Goal: Transaction & Acquisition: Purchase product/service

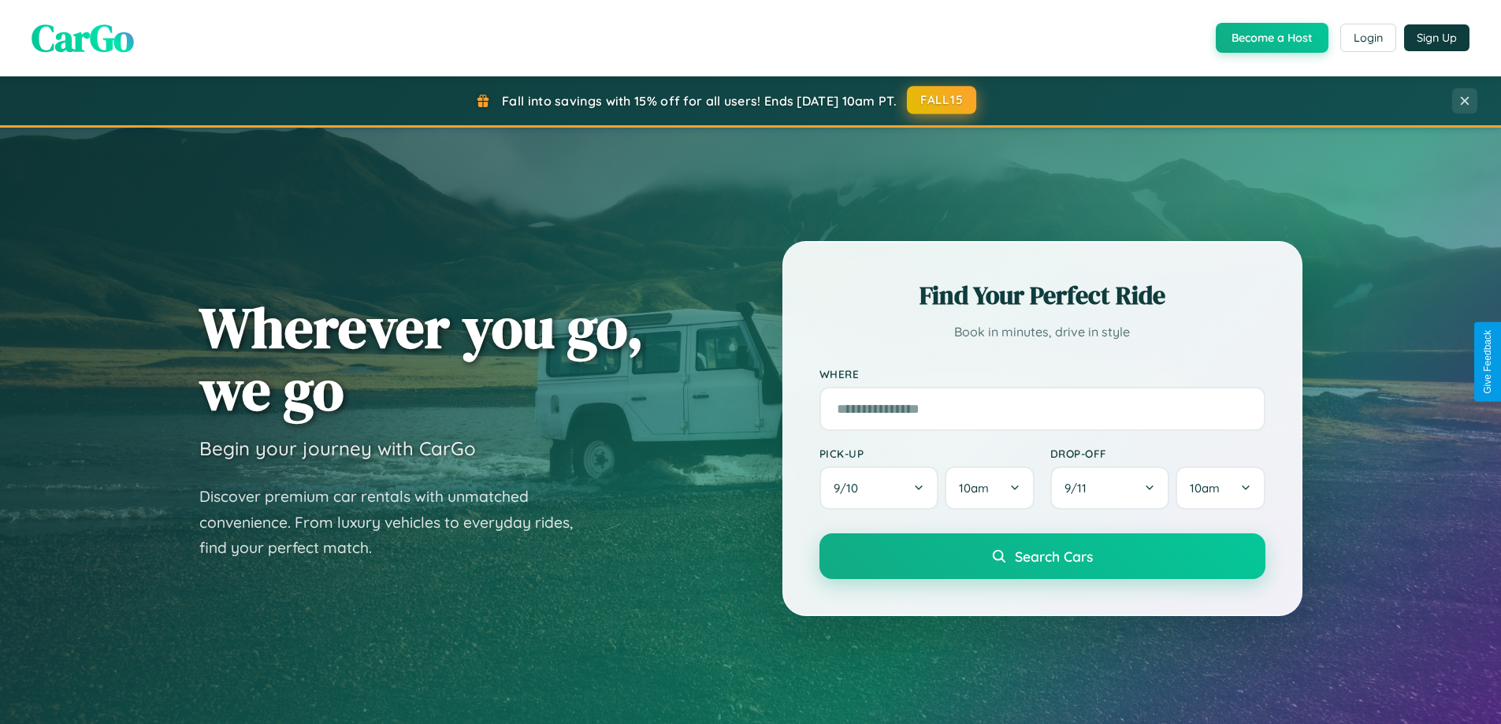
click at [942, 100] on button "FALL15" at bounding box center [941, 100] width 69 height 28
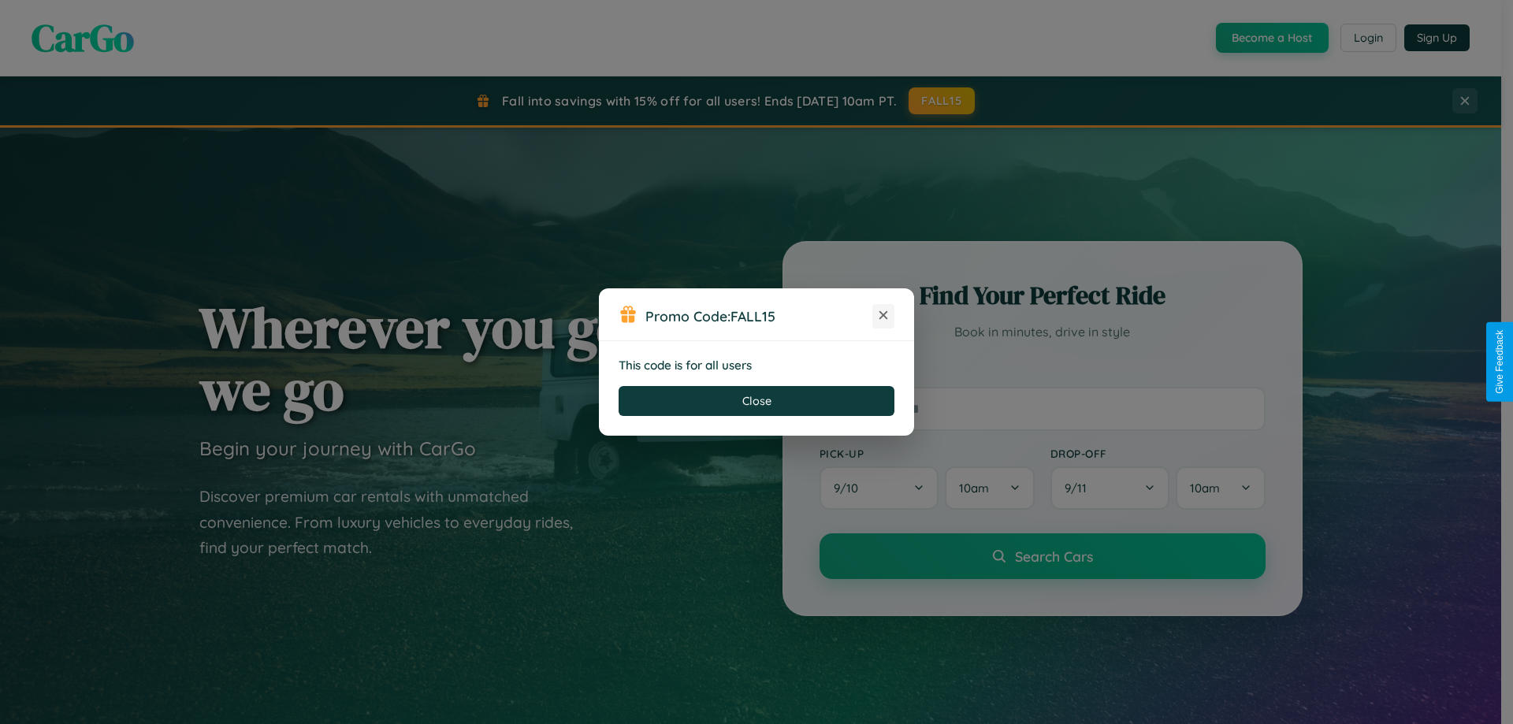
click at [883, 316] on icon at bounding box center [884, 315] width 16 height 16
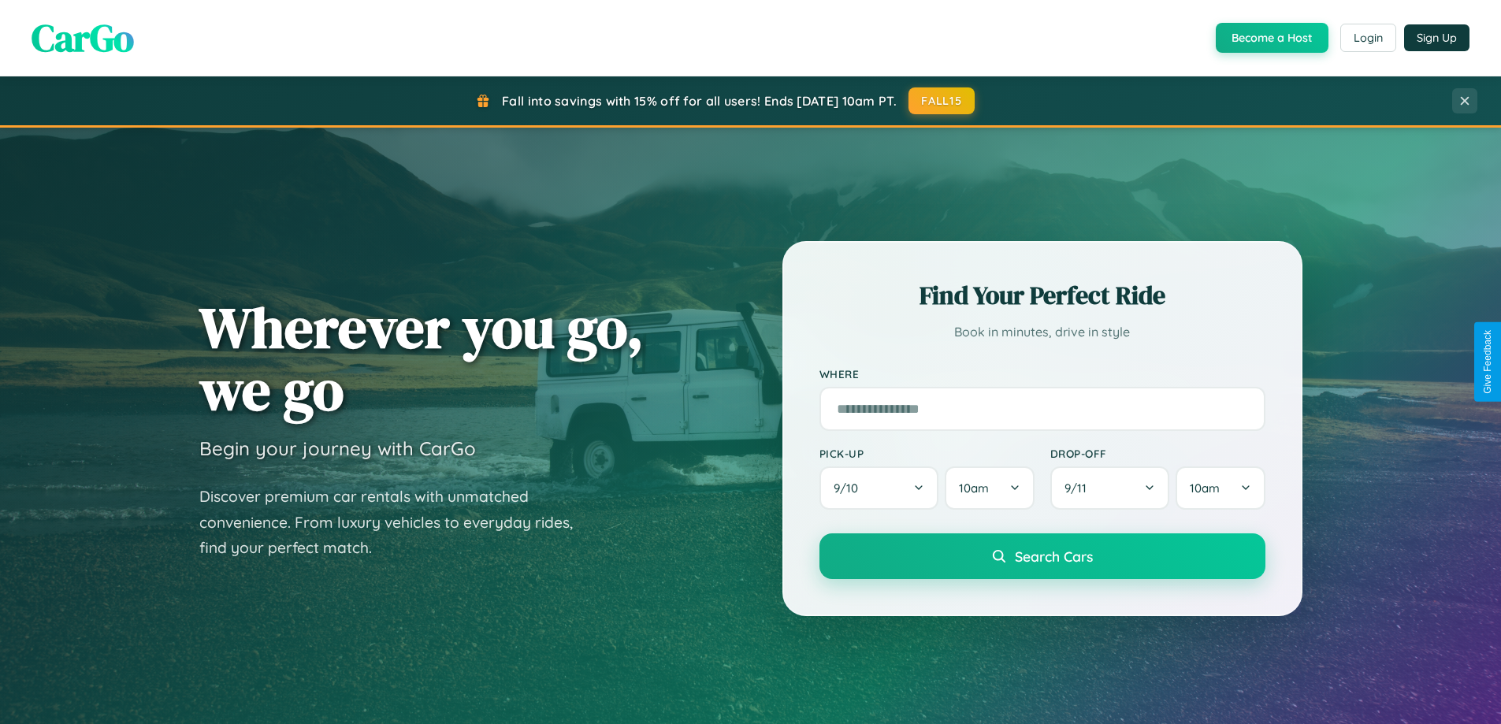
scroll to position [2532, 0]
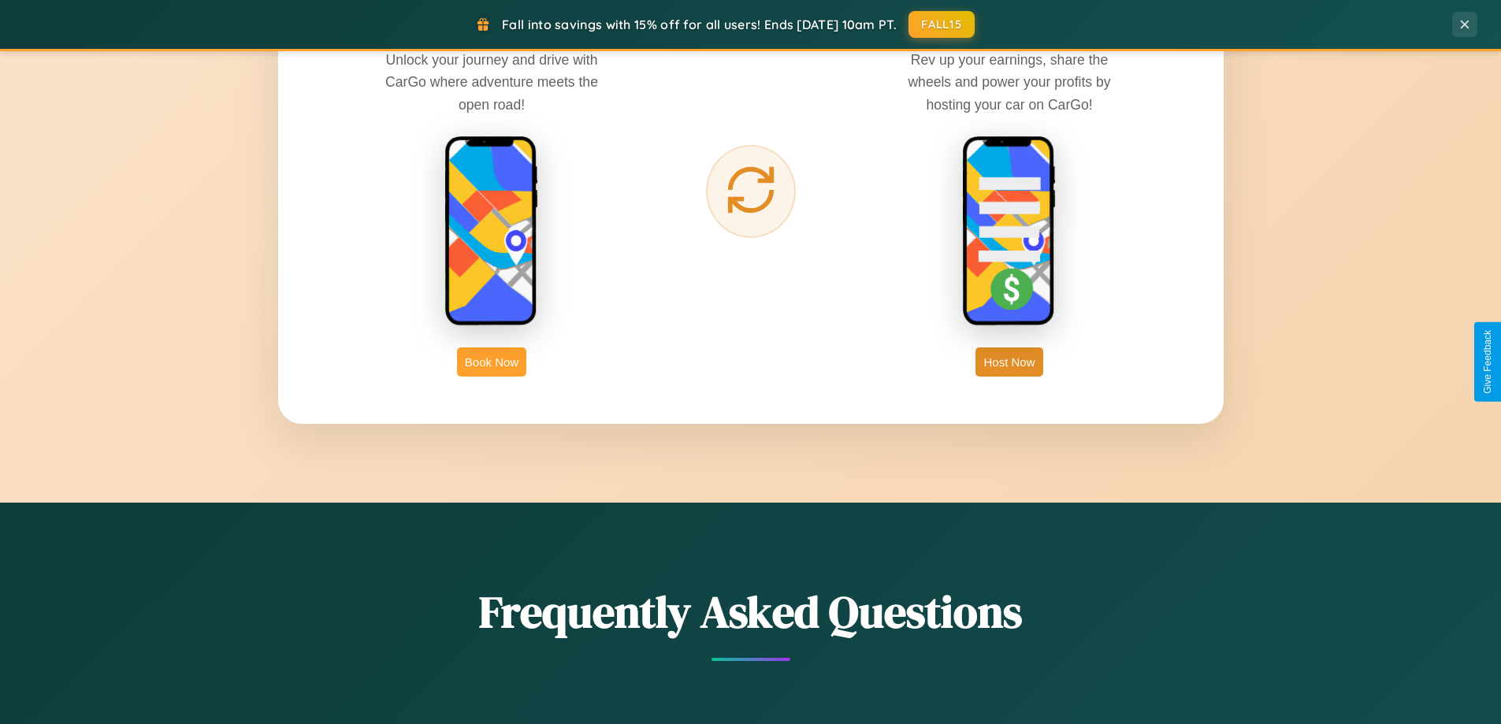
click at [492, 362] on button "Book Now" at bounding box center [491, 362] width 69 height 29
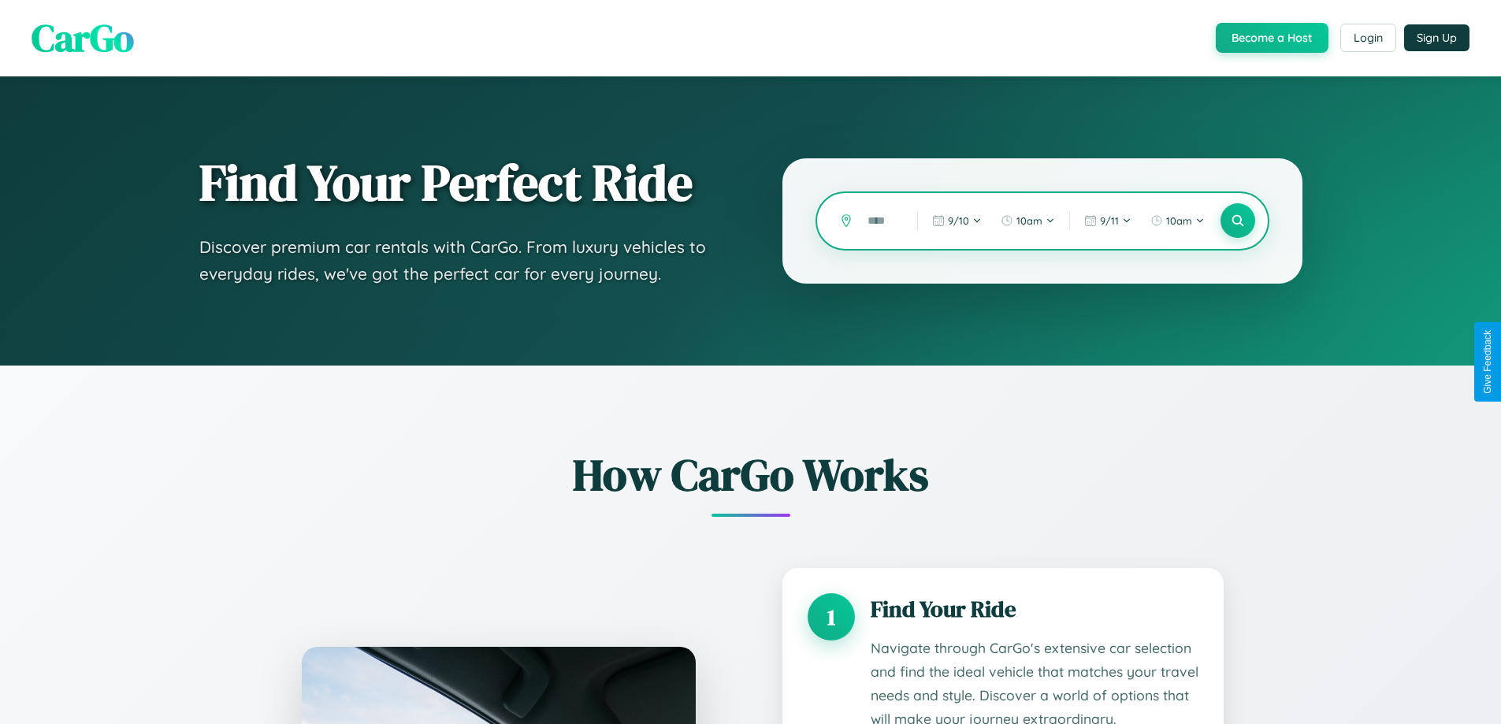
click at [881, 221] on input "text" at bounding box center [881, 221] width 42 height 28
type input "****"
click at [1237, 221] on icon at bounding box center [1237, 221] width 15 height 15
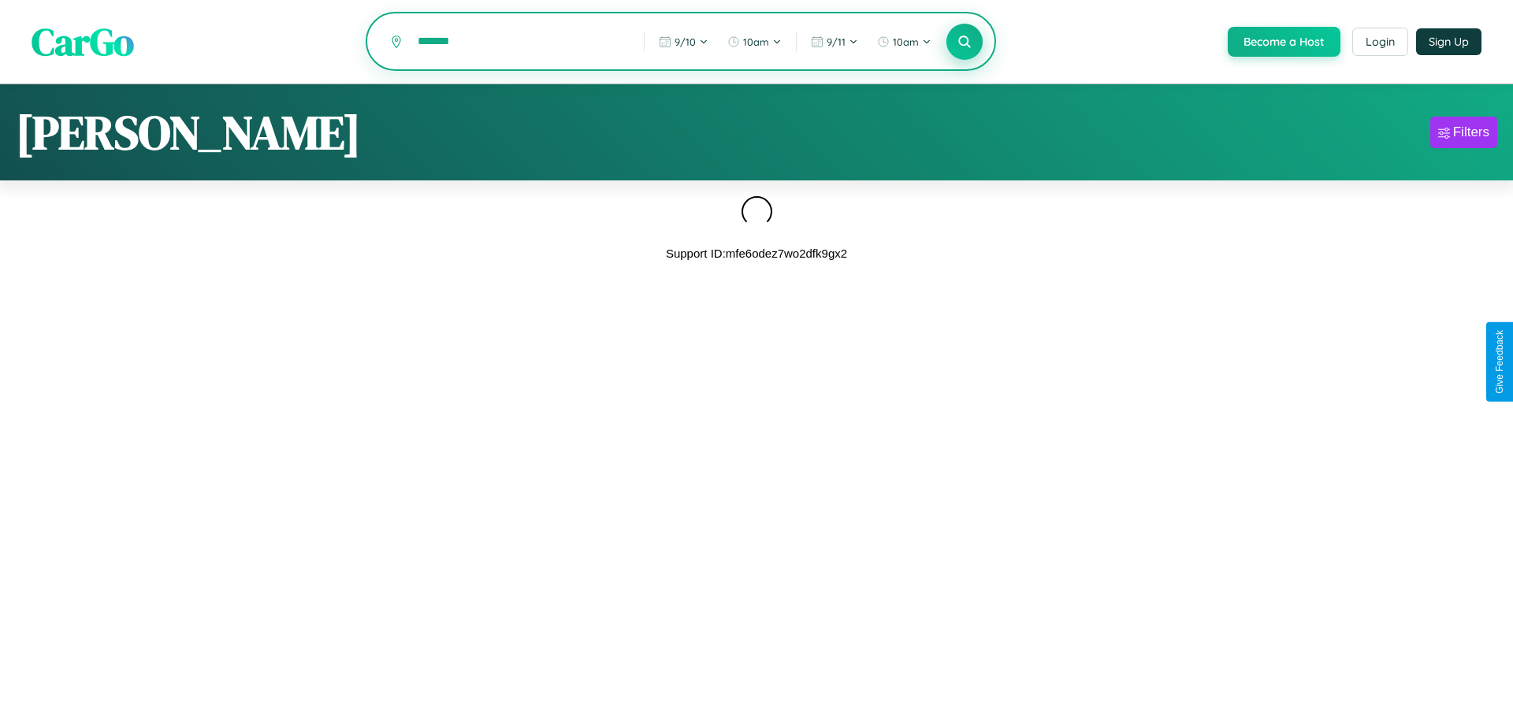
type input "*******"
click at [963, 43] on icon at bounding box center [964, 41] width 15 height 15
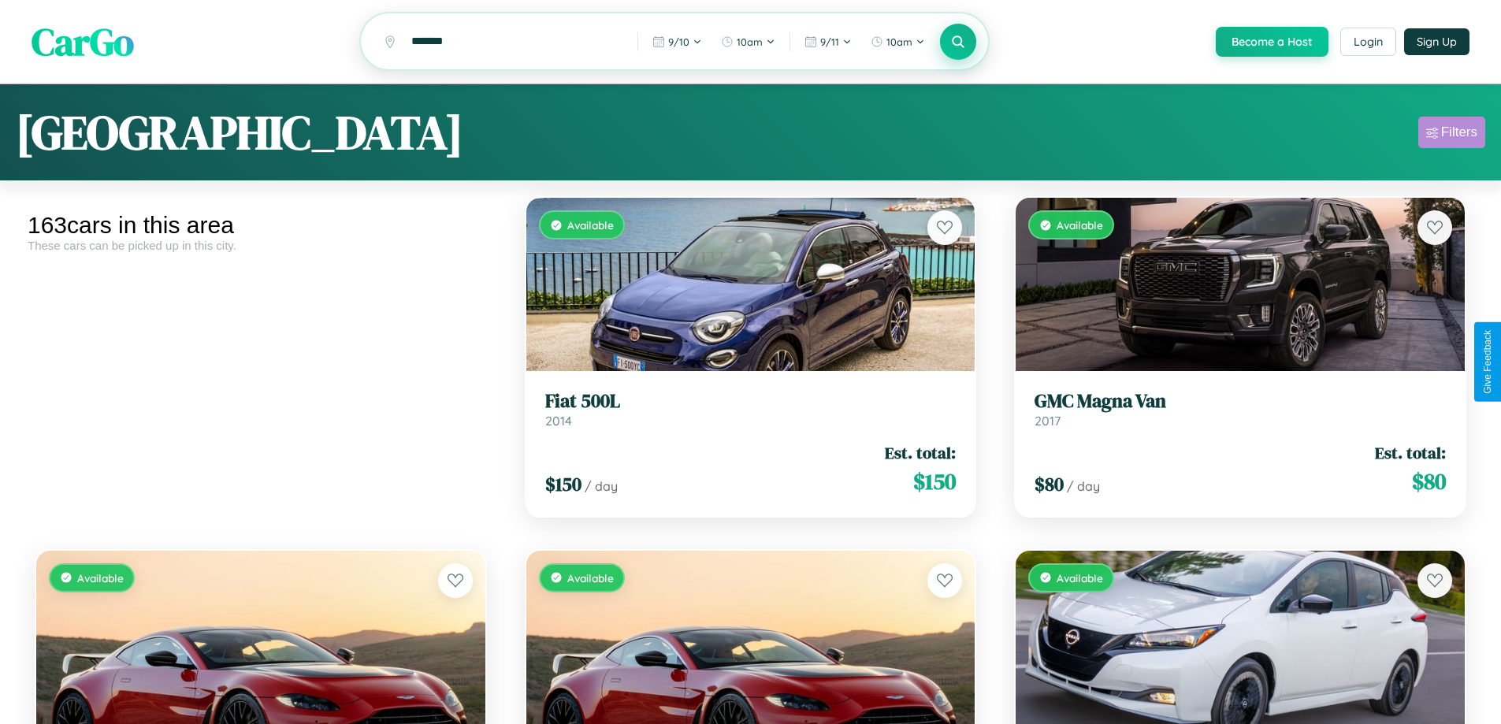
click at [1452, 135] on div "Filters" at bounding box center [1459, 133] width 36 height 16
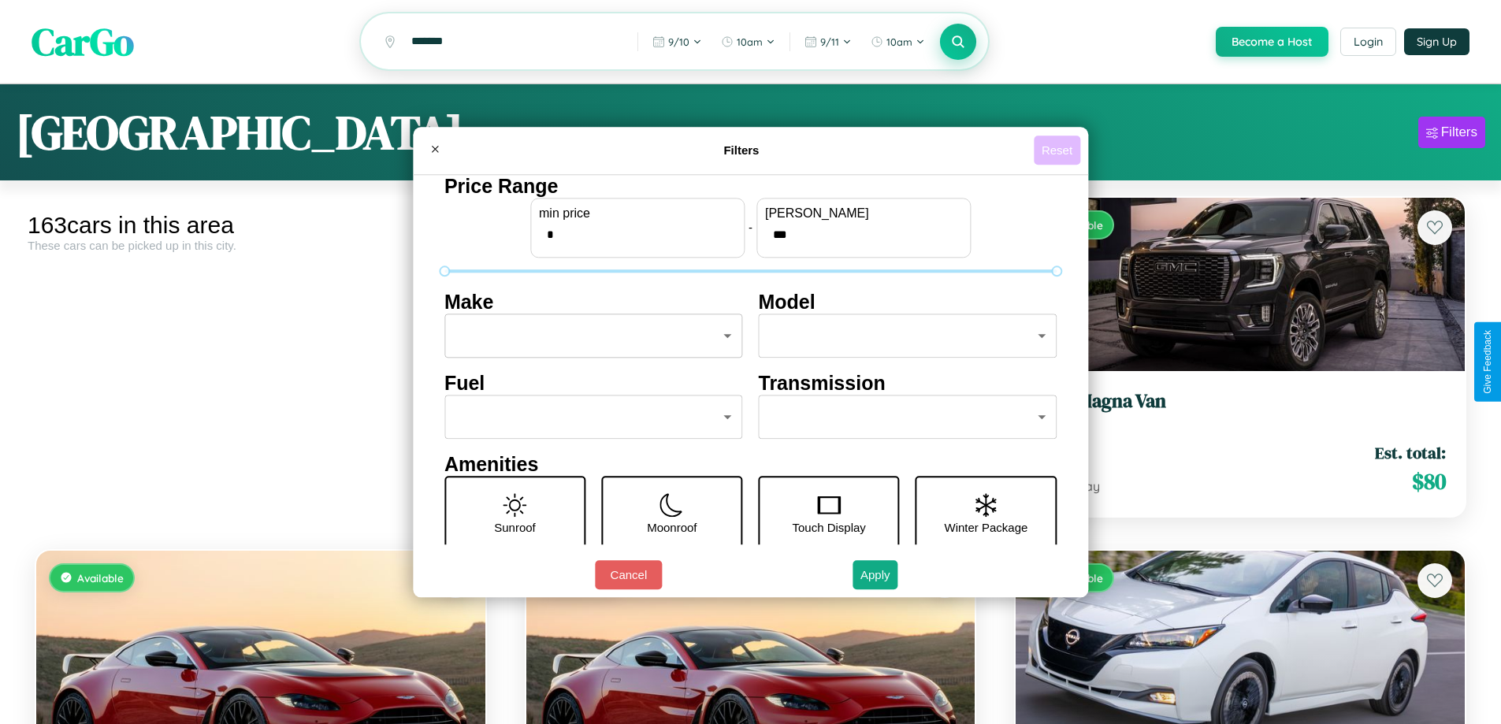
click at [1059, 150] on button "Reset" at bounding box center [1057, 150] width 46 height 29
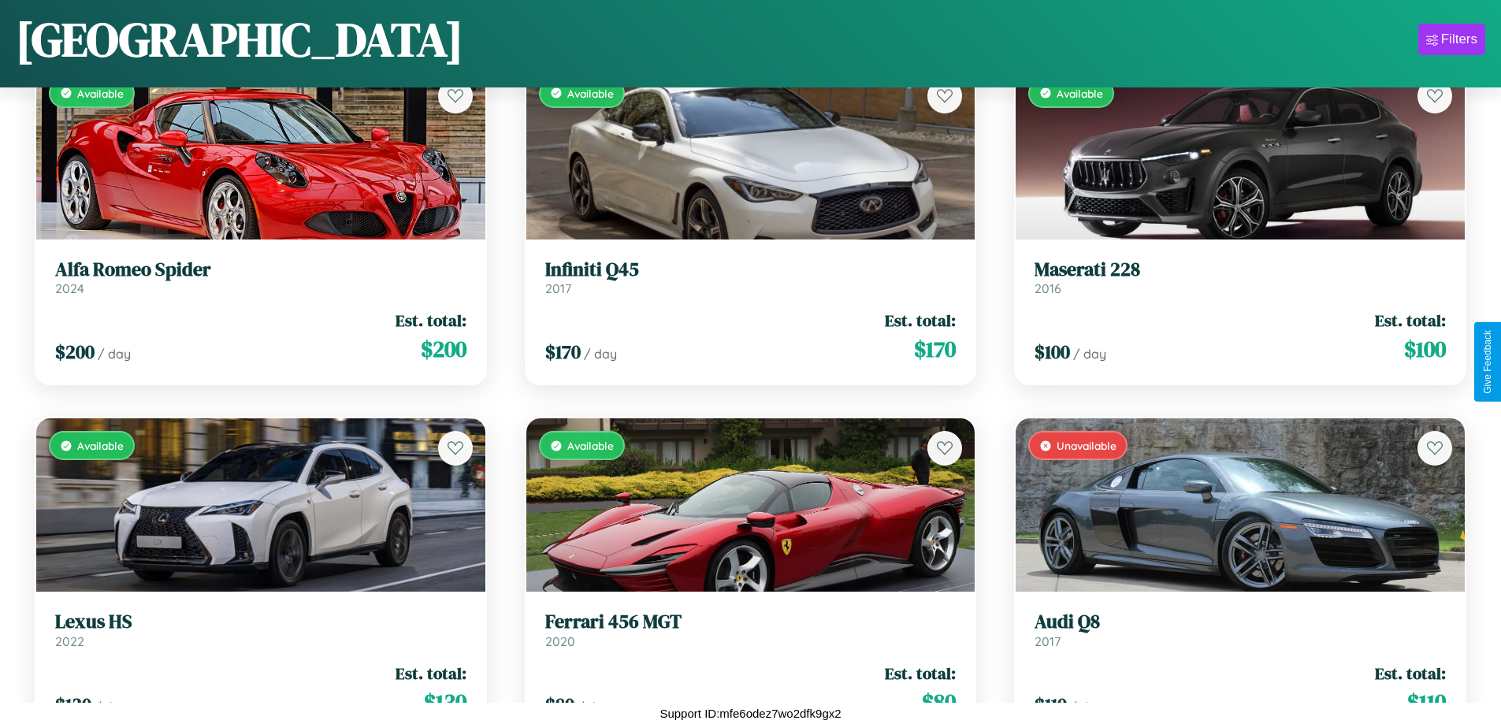
scroll to position [11161, 0]
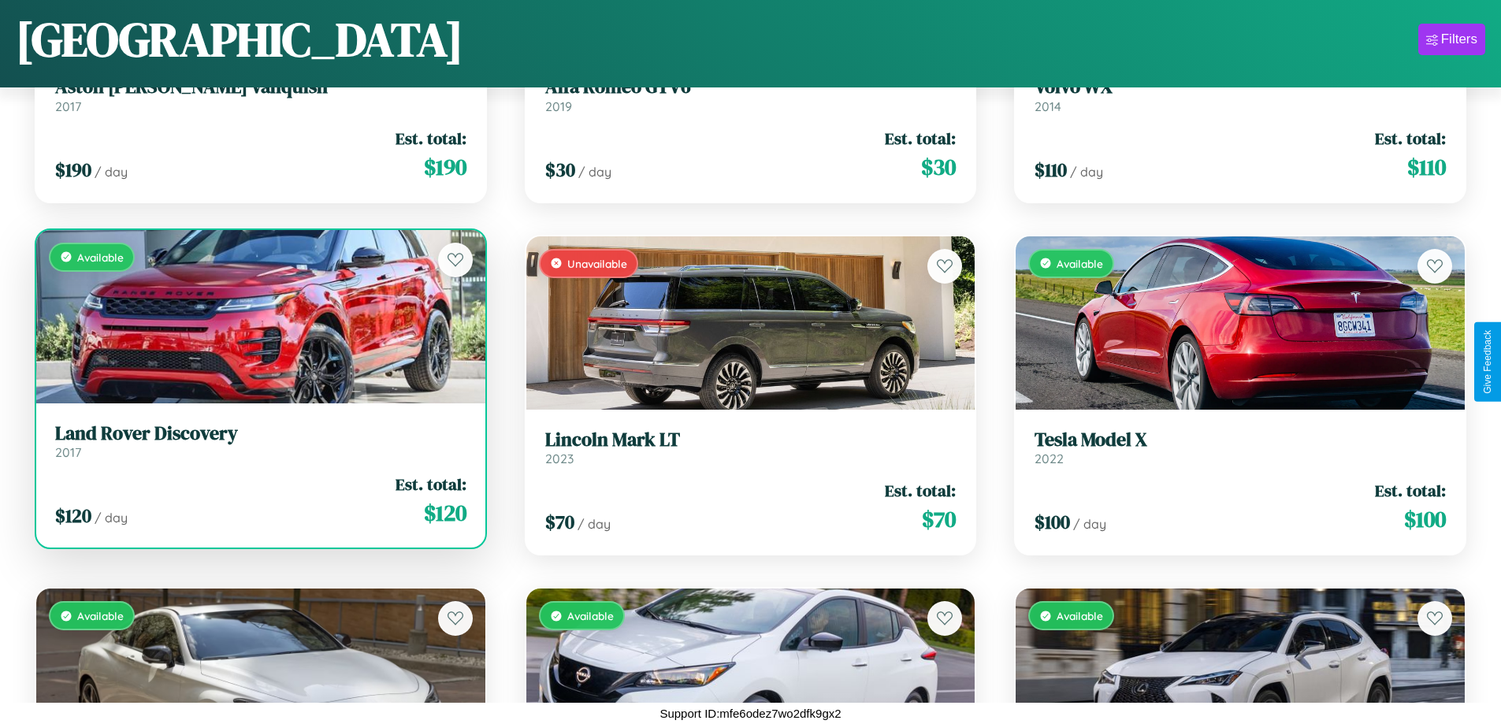
click at [258, 504] on div "$ 120 / day Est. total: $ 120" at bounding box center [260, 501] width 411 height 56
click at [258, 500] on div "$ 120 / day Est. total: $ 120" at bounding box center [260, 501] width 411 height 56
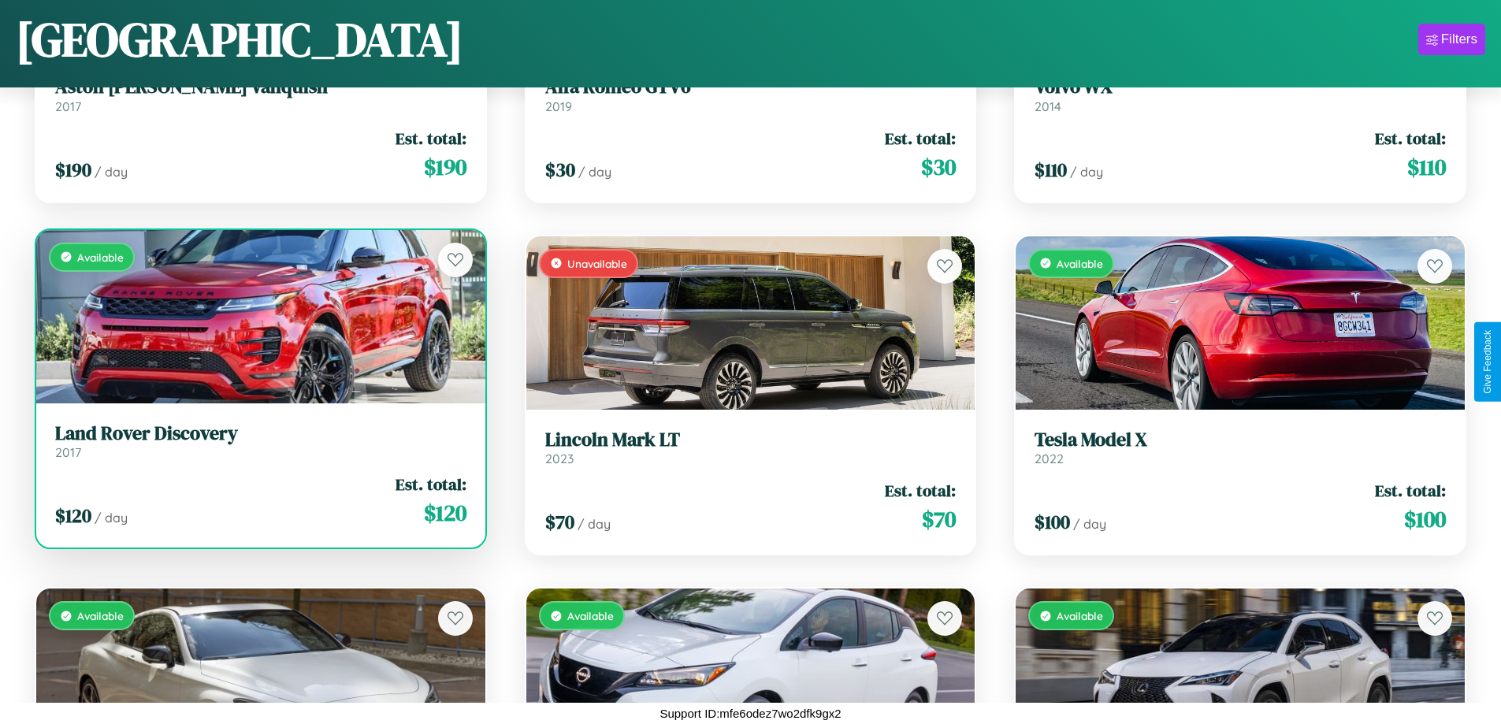
click at [258, 500] on div "$ 120 / day Est. total: $ 120" at bounding box center [260, 501] width 411 height 56
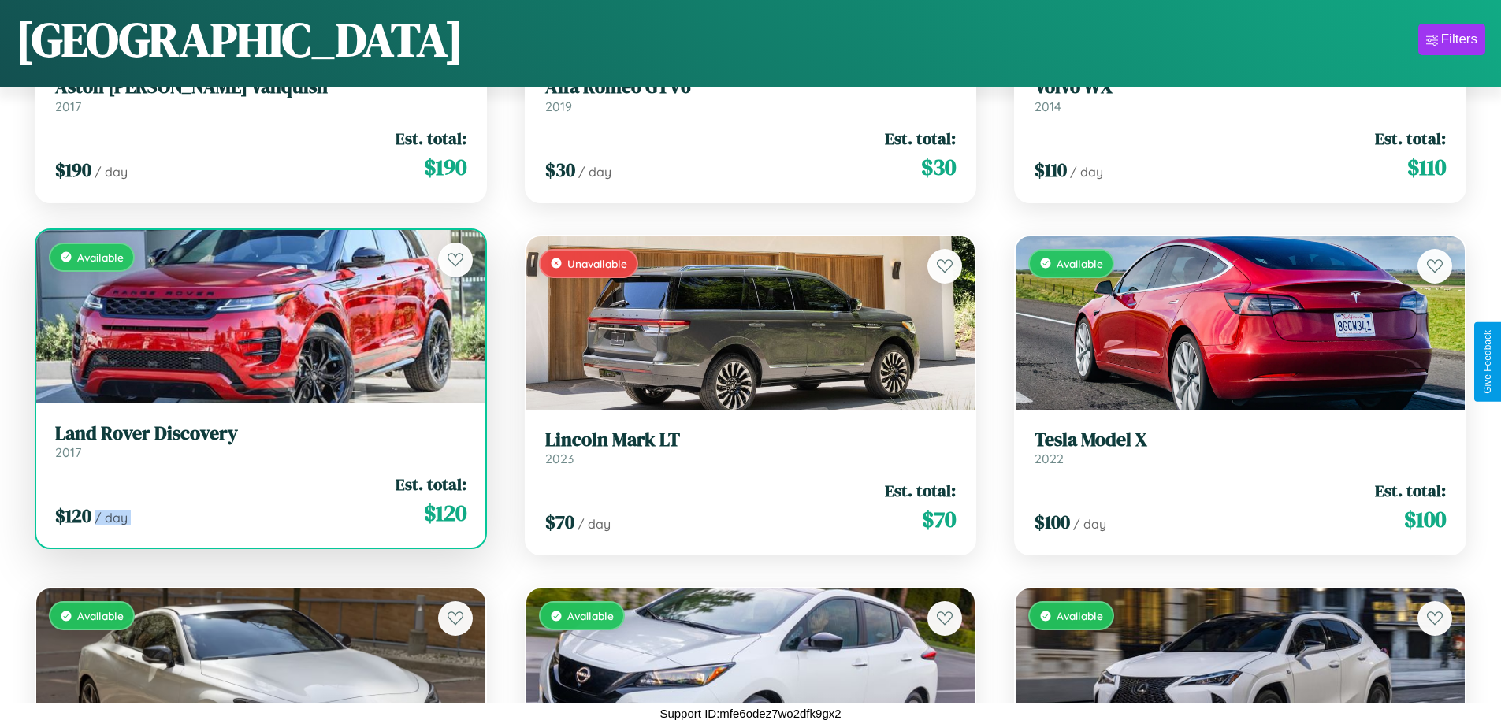
click at [258, 500] on div "$ 120 / day Est. total: $ 120" at bounding box center [260, 501] width 411 height 56
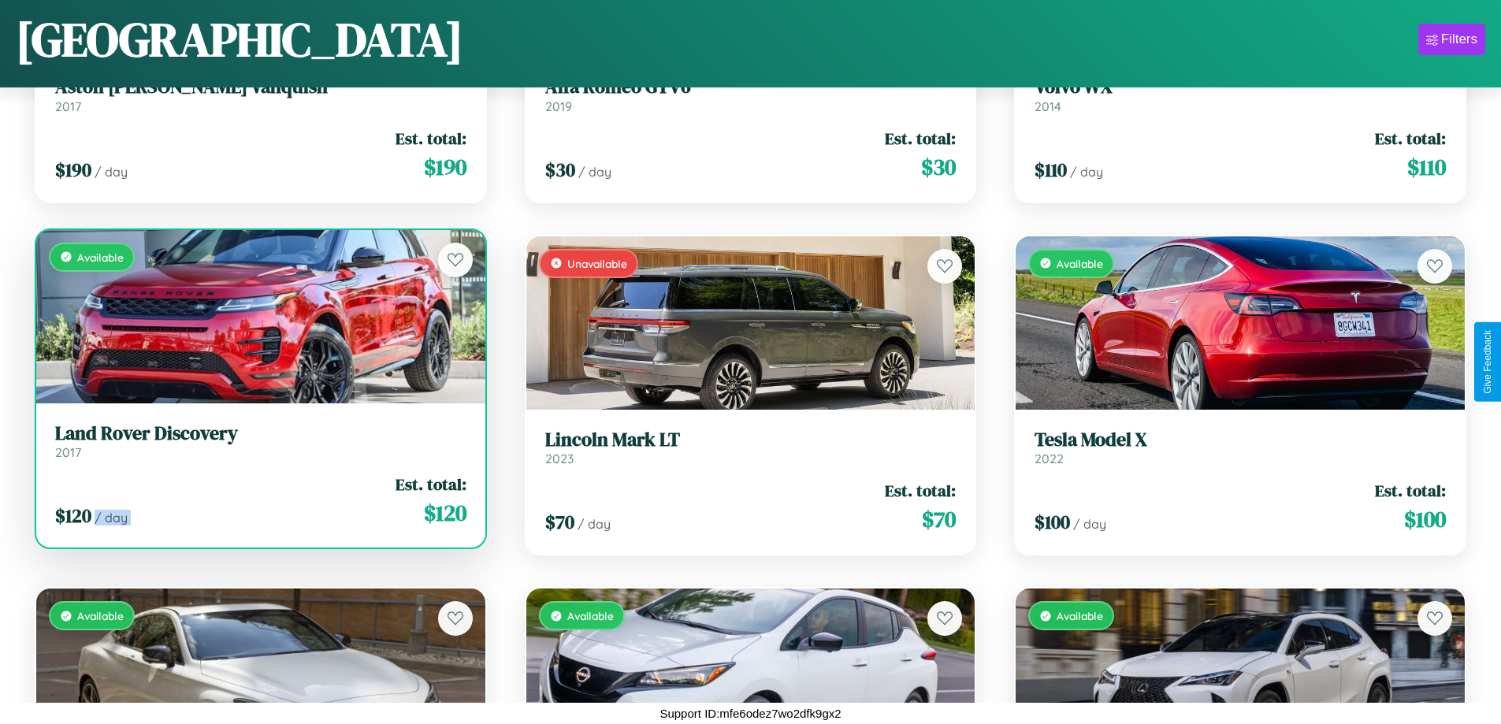
click at [258, 500] on div "$ 120 / day Est. total: $ 120" at bounding box center [260, 501] width 411 height 56
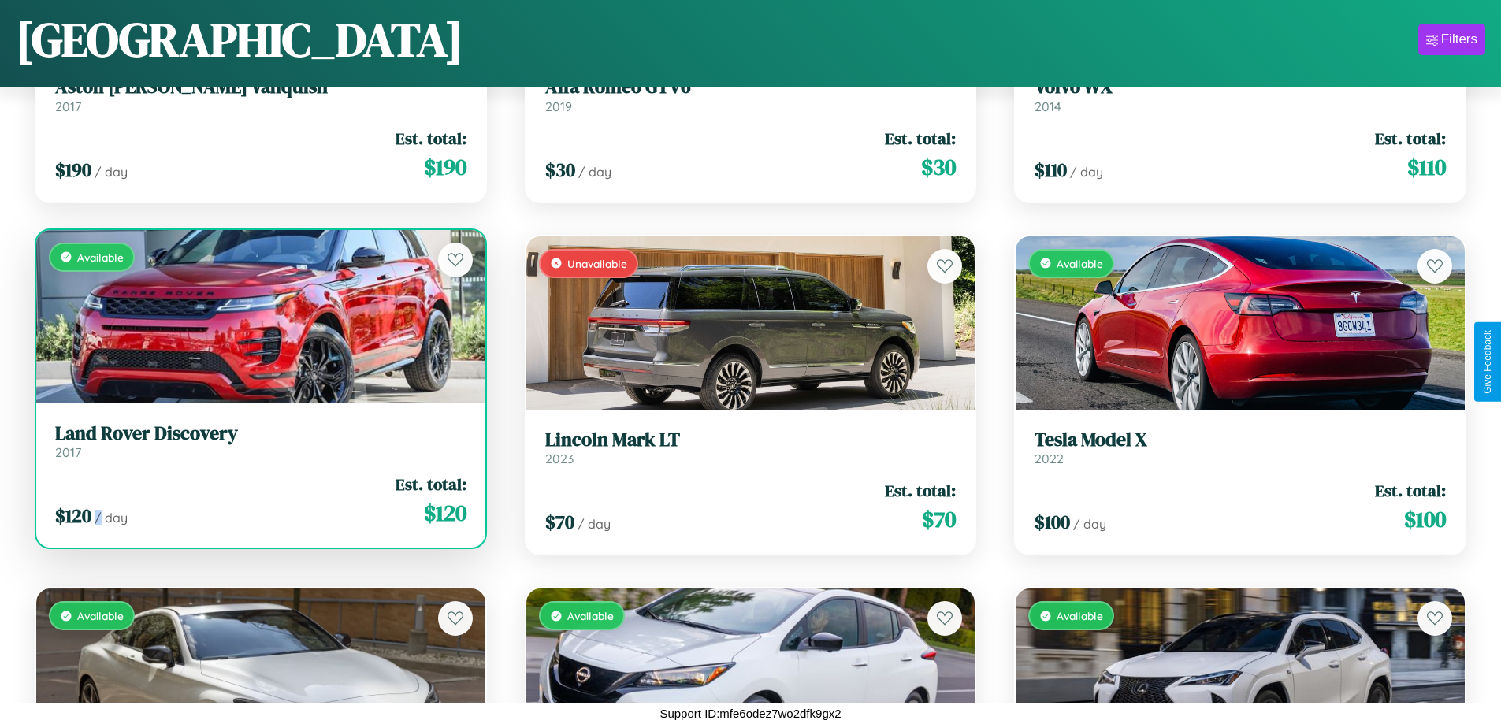
click at [258, 500] on div "$ 120 / day Est. total: $ 120" at bounding box center [260, 501] width 411 height 56
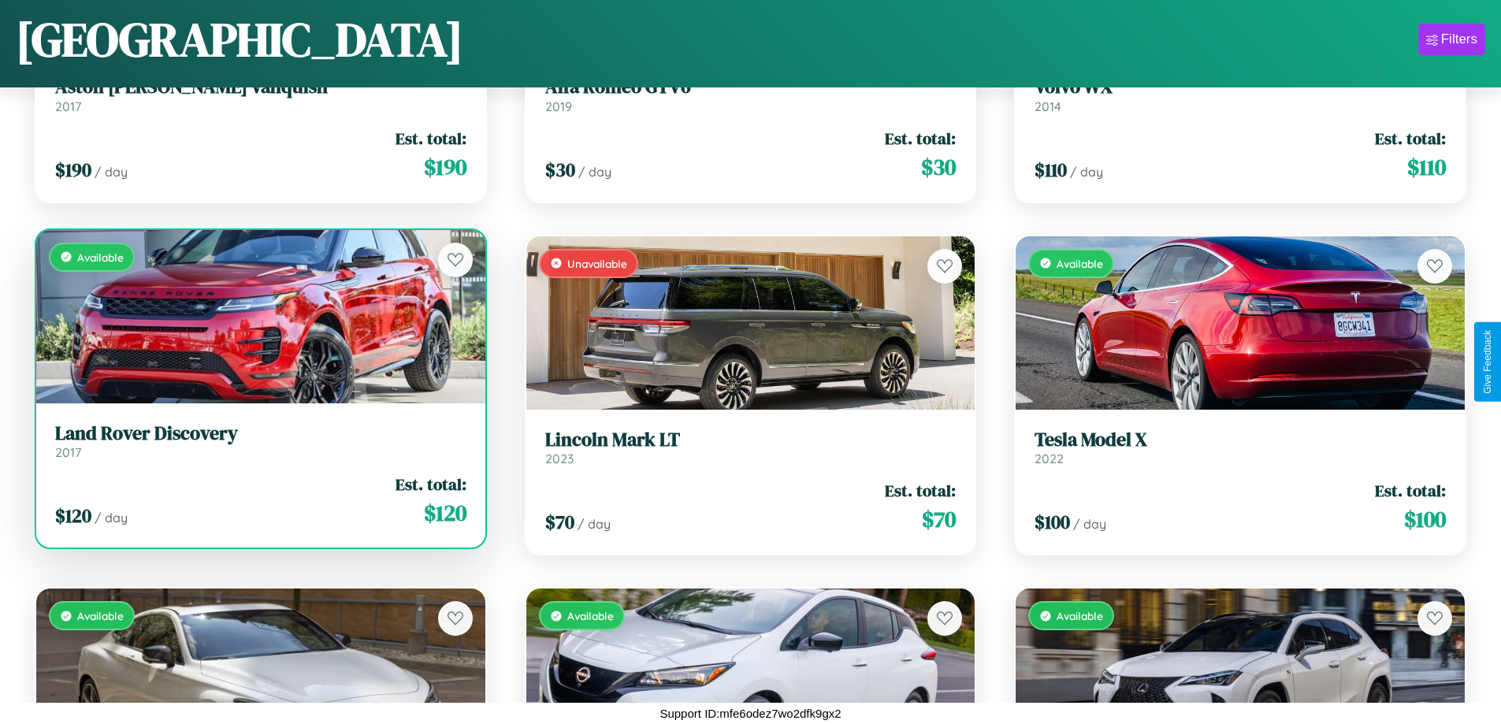
click at [258, 441] on h3 "Land Rover Discovery" at bounding box center [260, 433] width 411 height 23
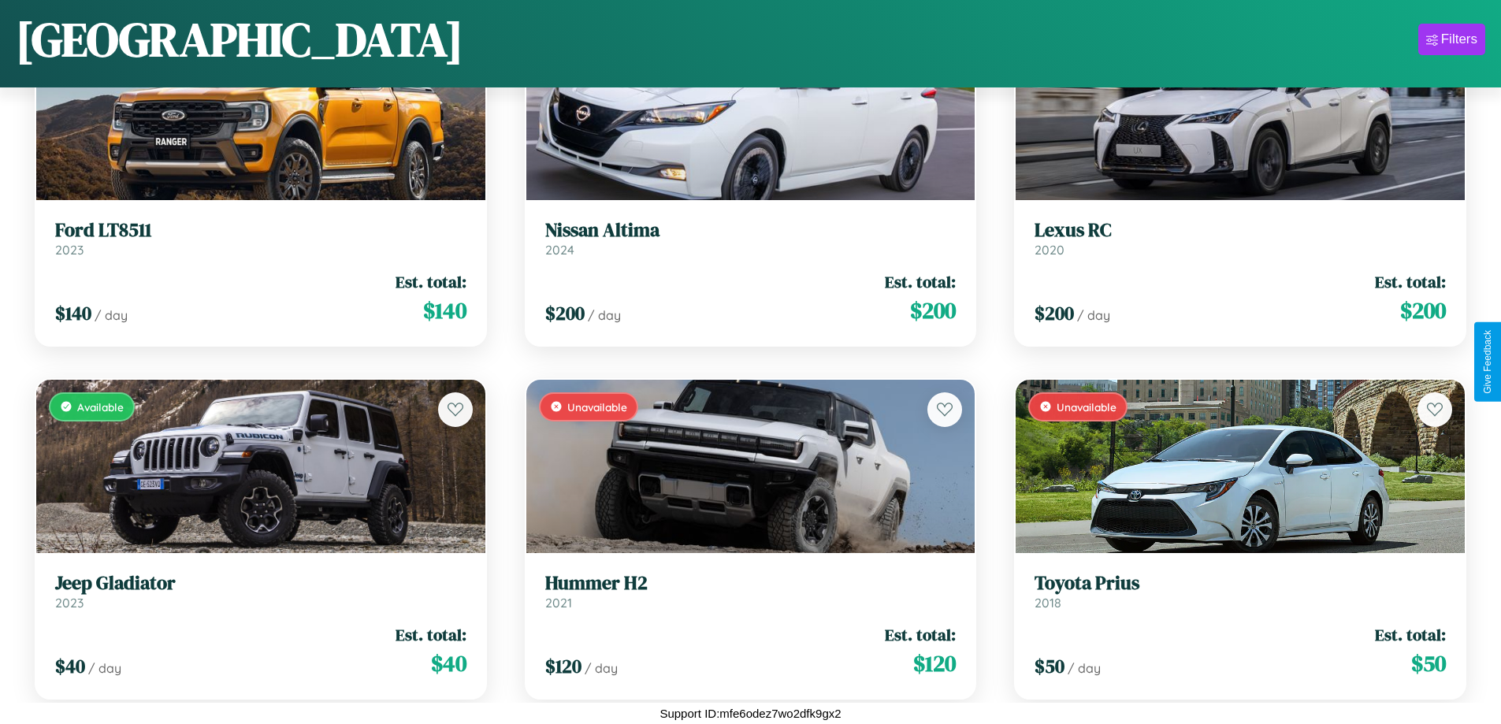
scroll to position [1281, 0]
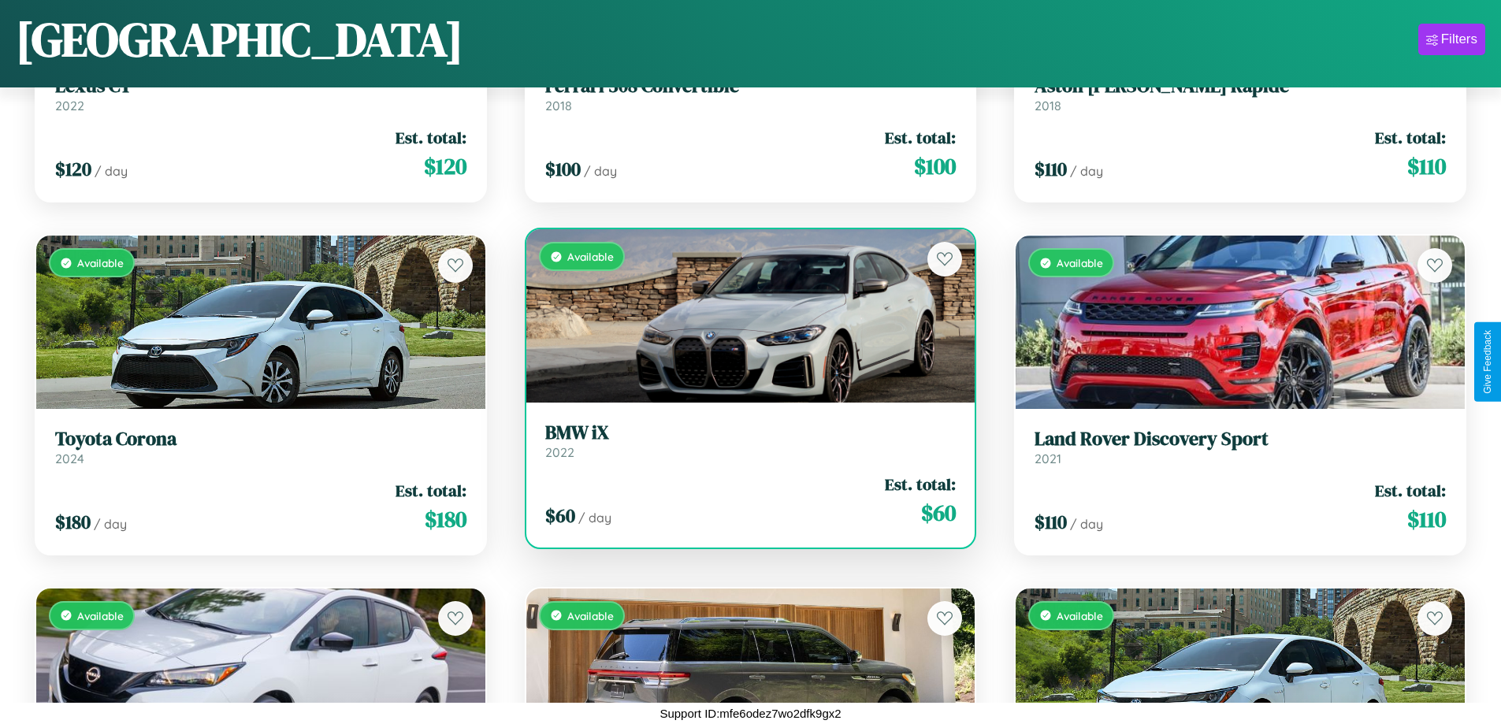
click at [744, 441] on h3 "BMW iX" at bounding box center [750, 433] width 411 height 23
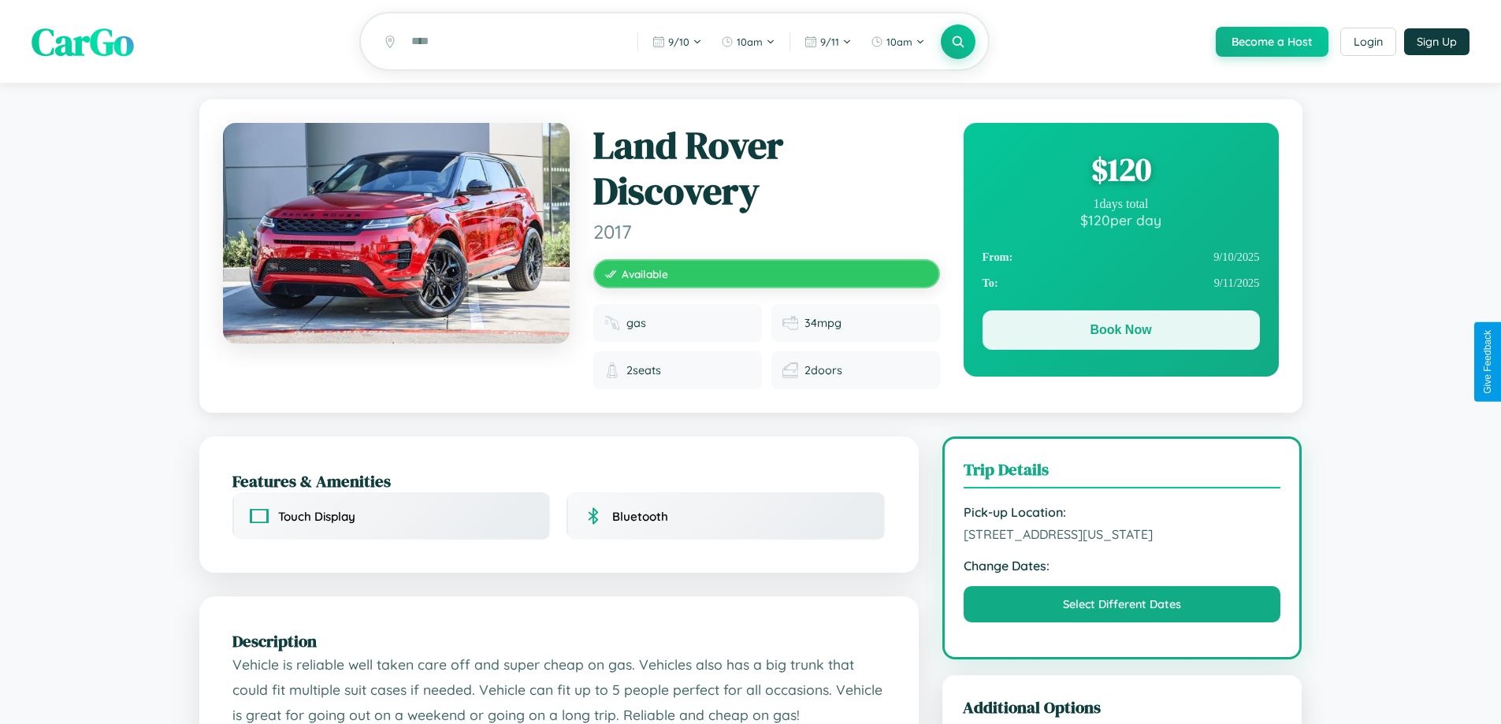
click at [1121, 333] on button "Book Now" at bounding box center [1121, 329] width 277 height 39
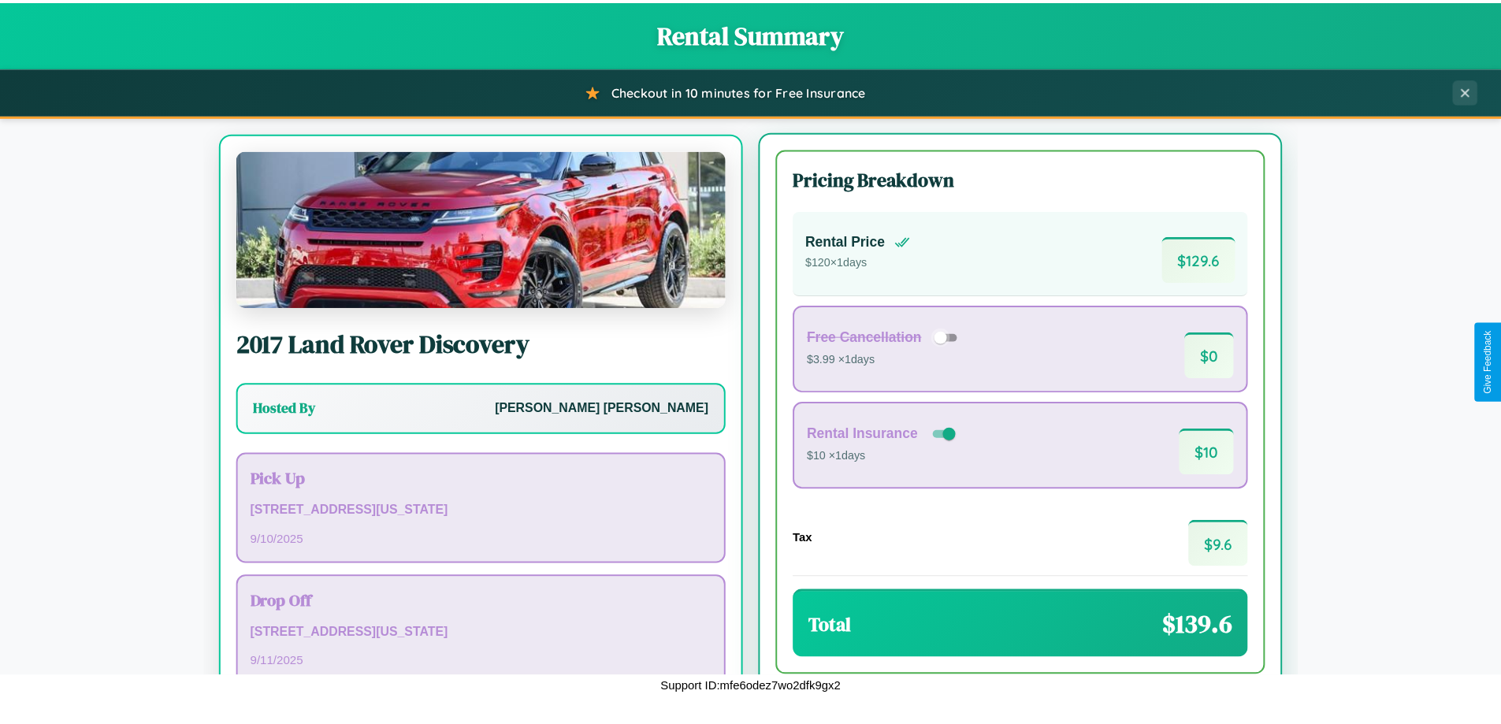
scroll to position [73, 0]
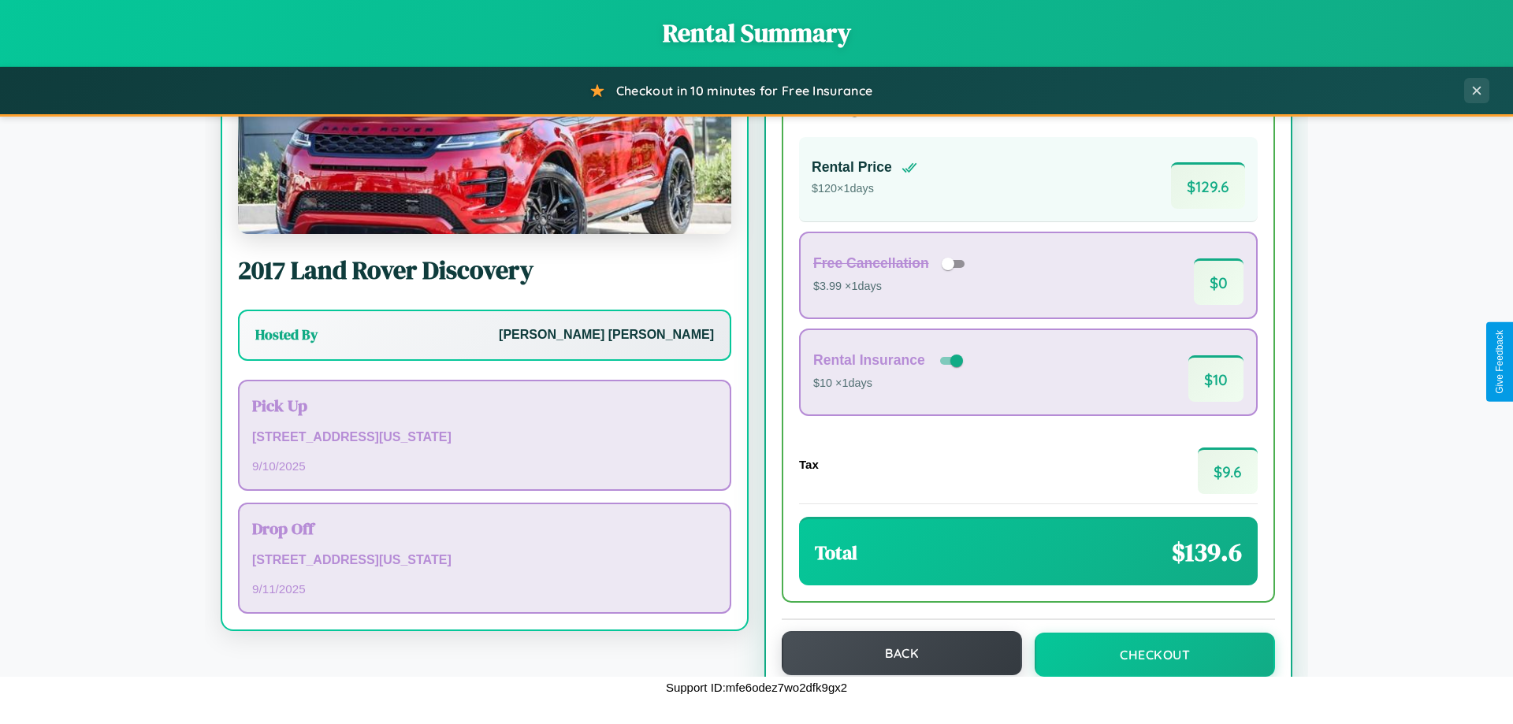
click at [894, 653] on button "Back" at bounding box center [902, 653] width 240 height 44
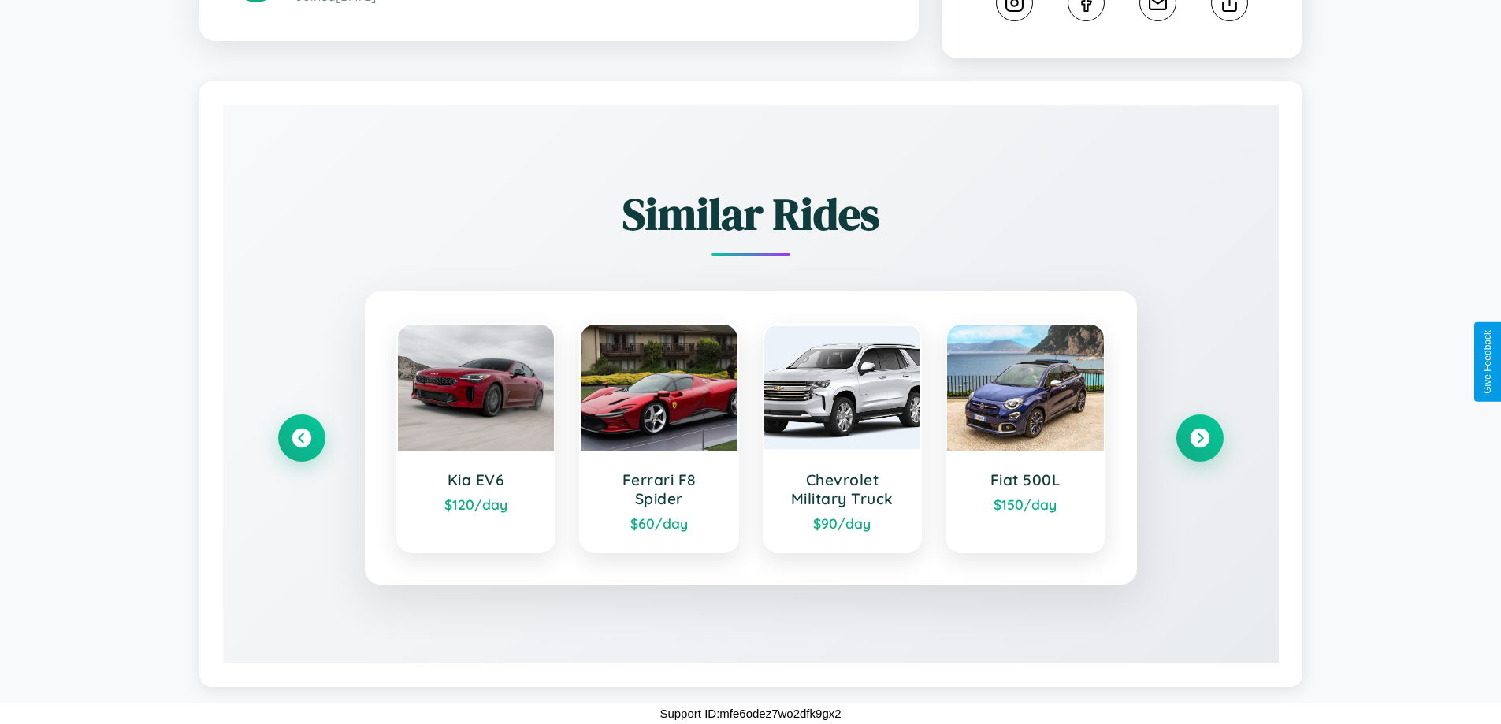
scroll to position [905, 0]
click at [301, 438] on icon at bounding box center [301, 438] width 21 height 21
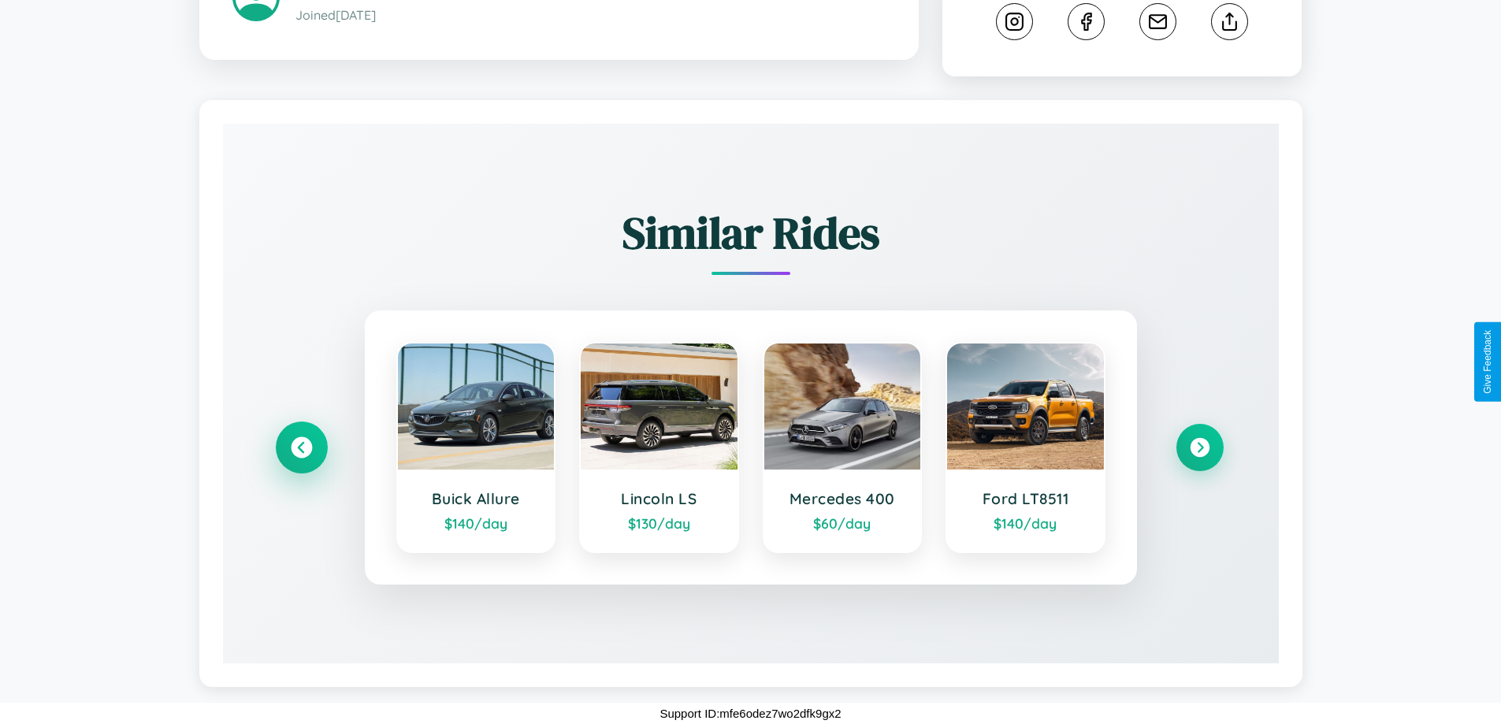
scroll to position [887, 0]
click at [1199, 448] on icon at bounding box center [1199, 447] width 21 height 21
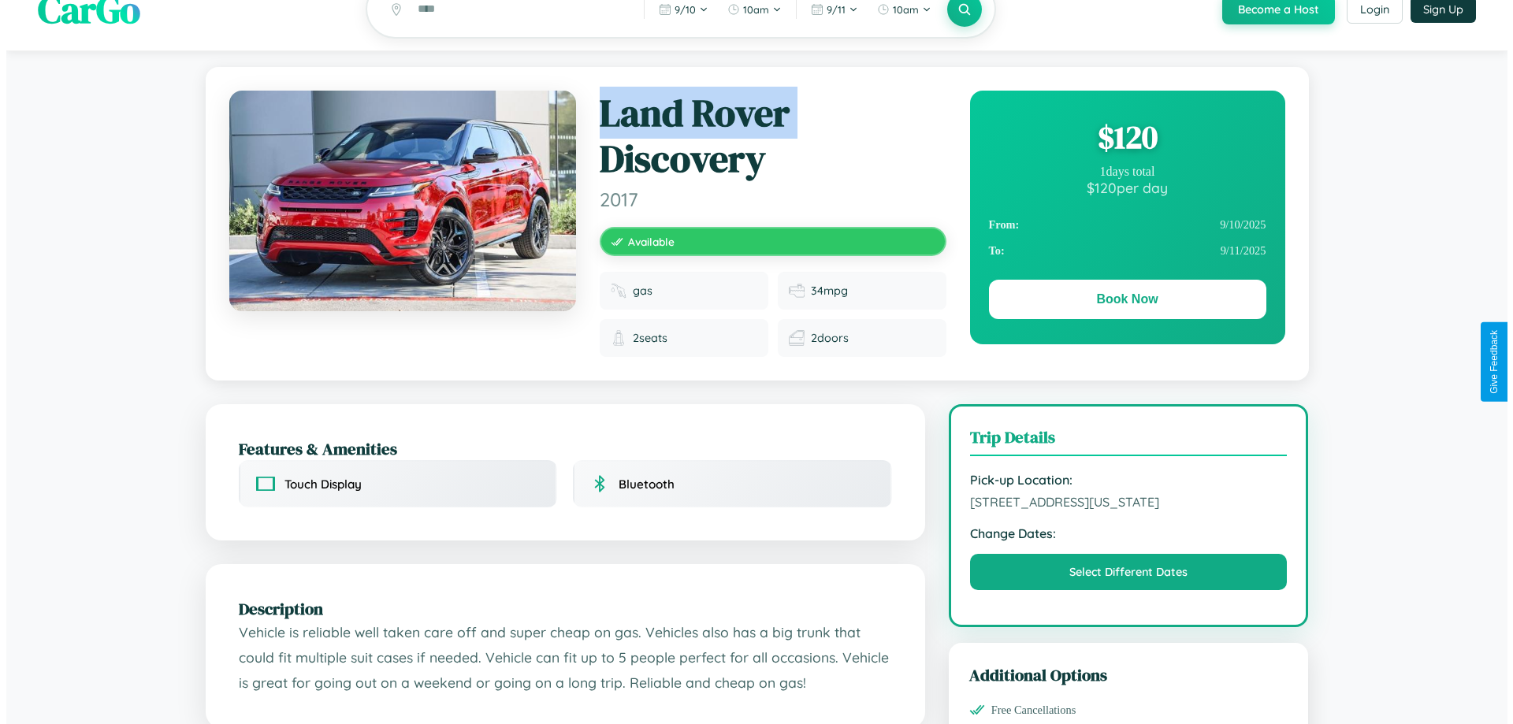
scroll to position [0, 0]
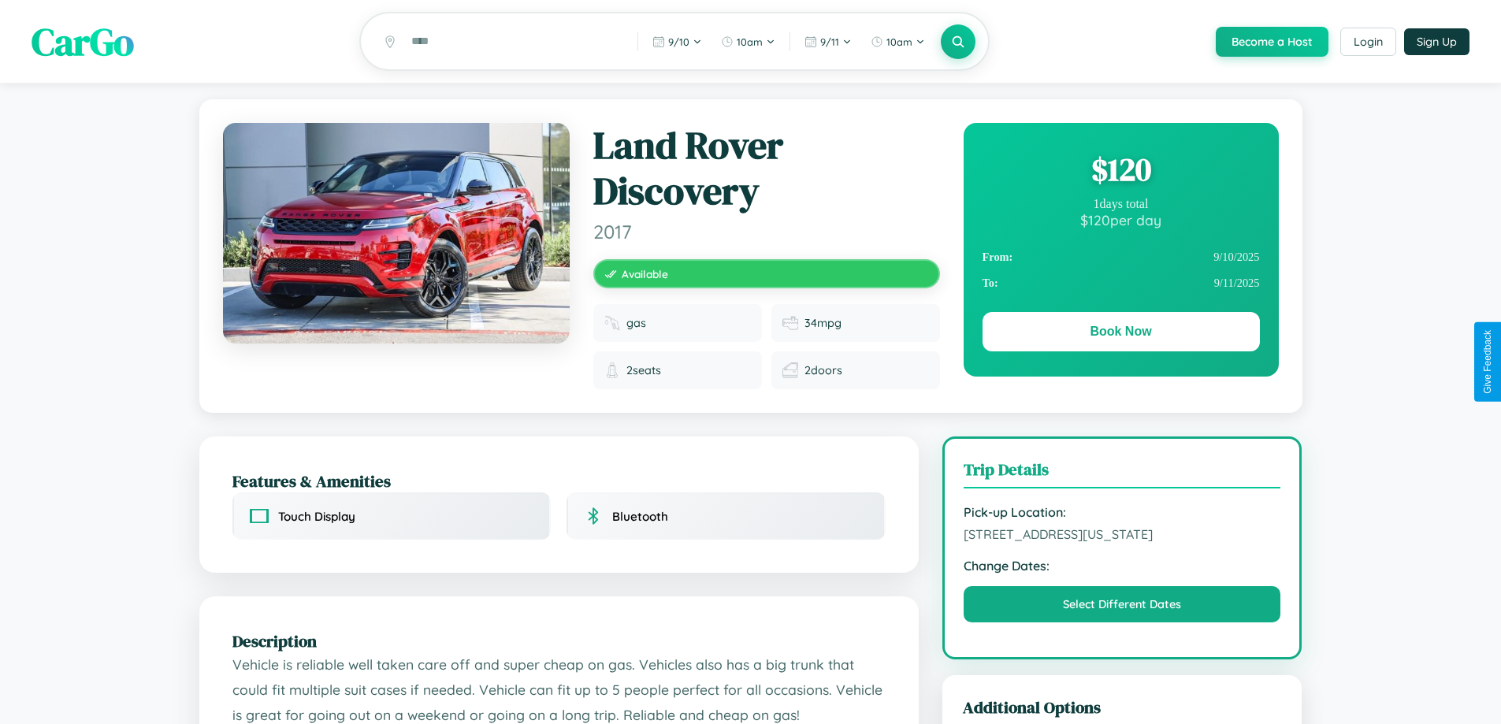
click at [1121, 172] on div "$ 120" at bounding box center [1121, 169] width 277 height 43
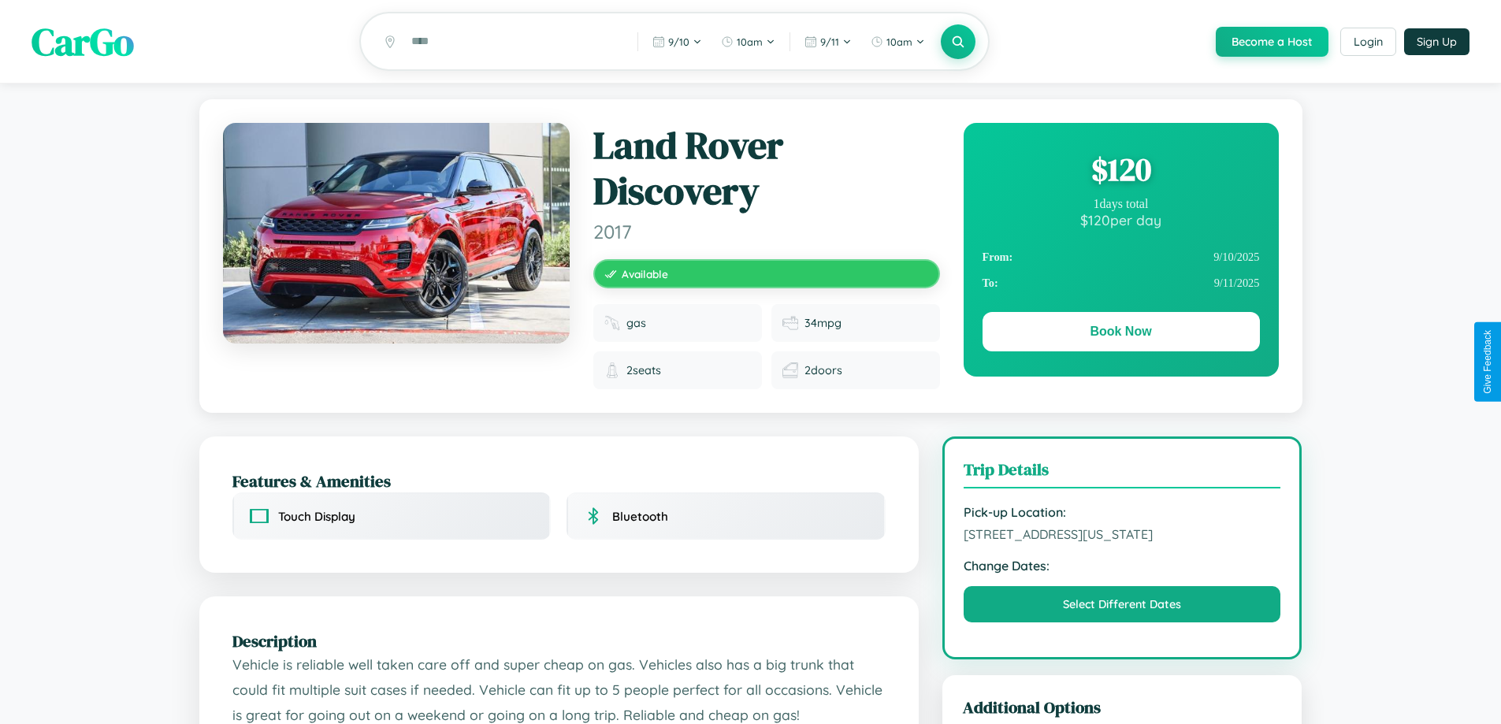
click at [1121, 172] on div "$ 120" at bounding box center [1121, 169] width 277 height 43
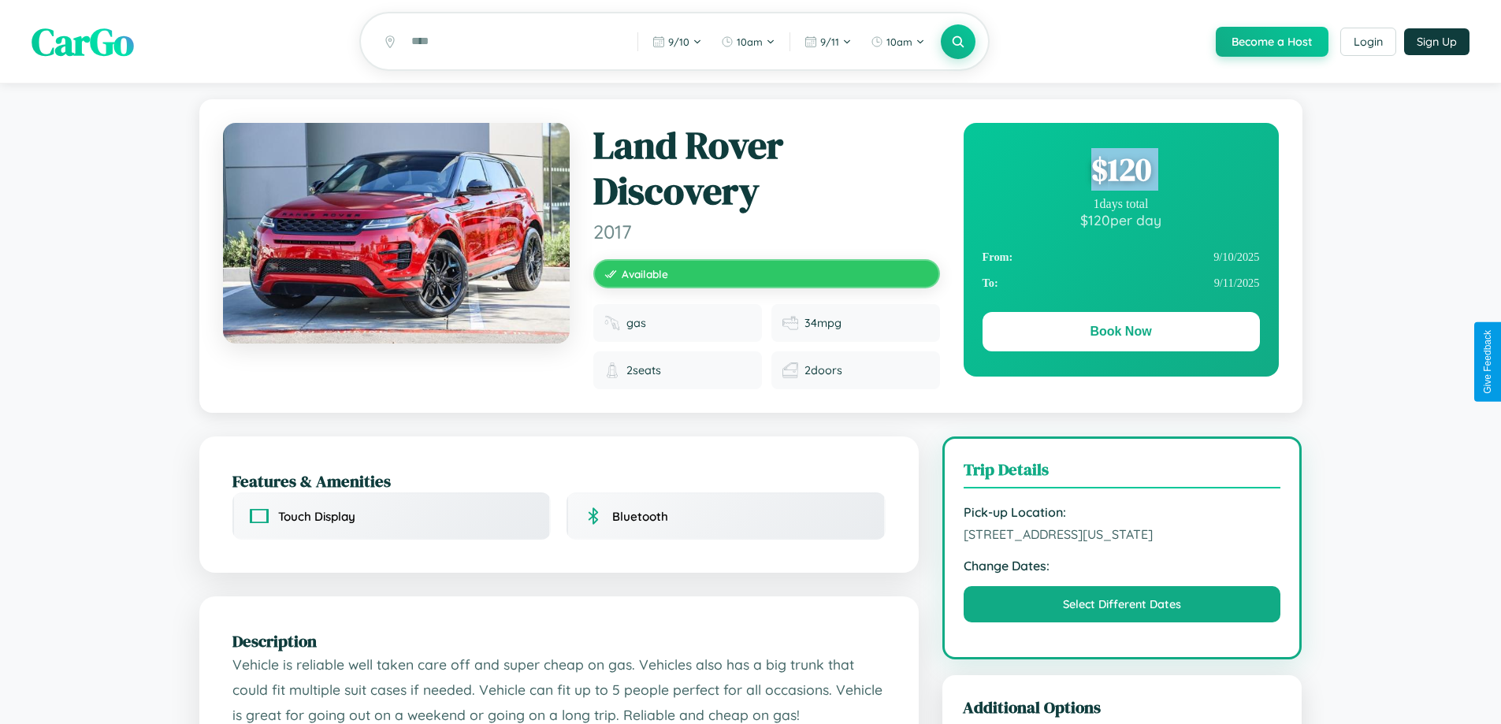
click at [1121, 172] on div "$ 120" at bounding box center [1121, 169] width 277 height 43
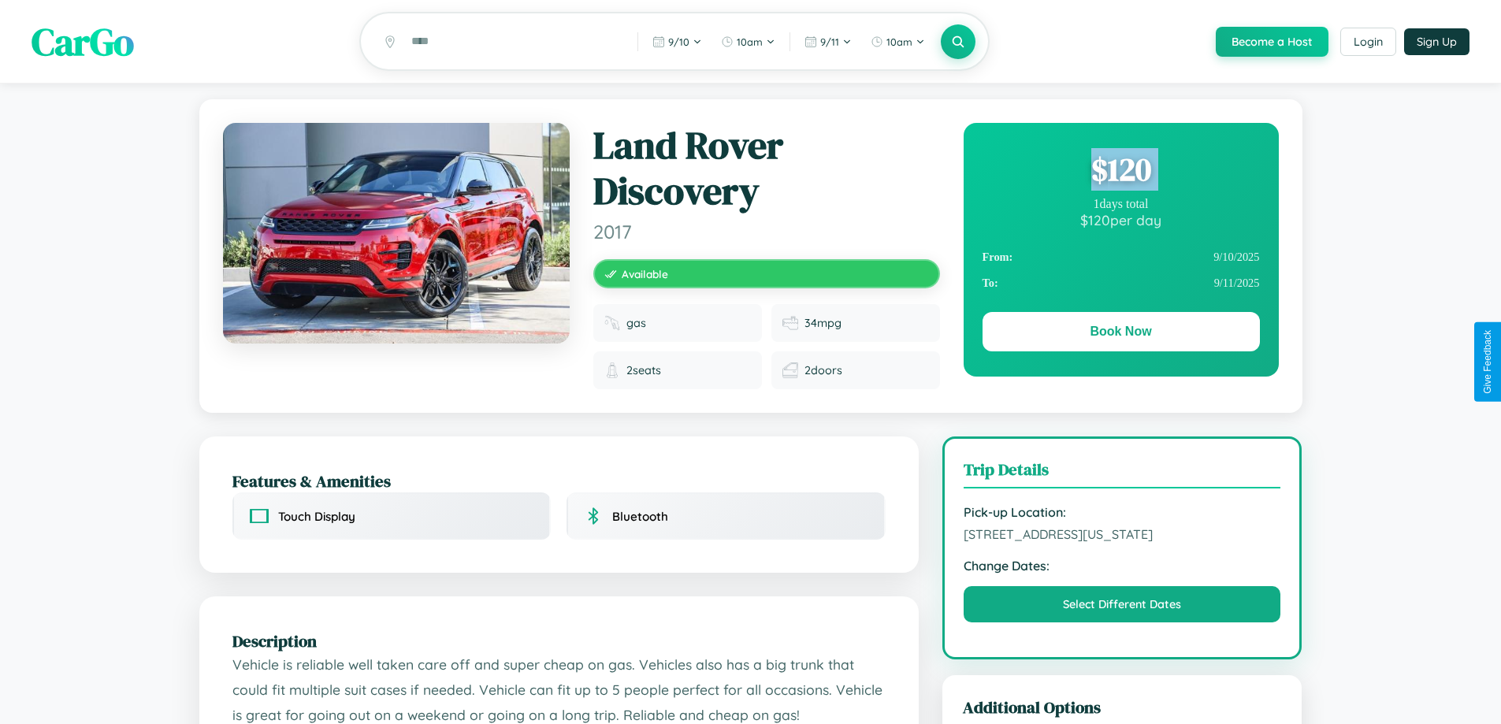
click at [1121, 172] on div "$ 120" at bounding box center [1121, 169] width 277 height 43
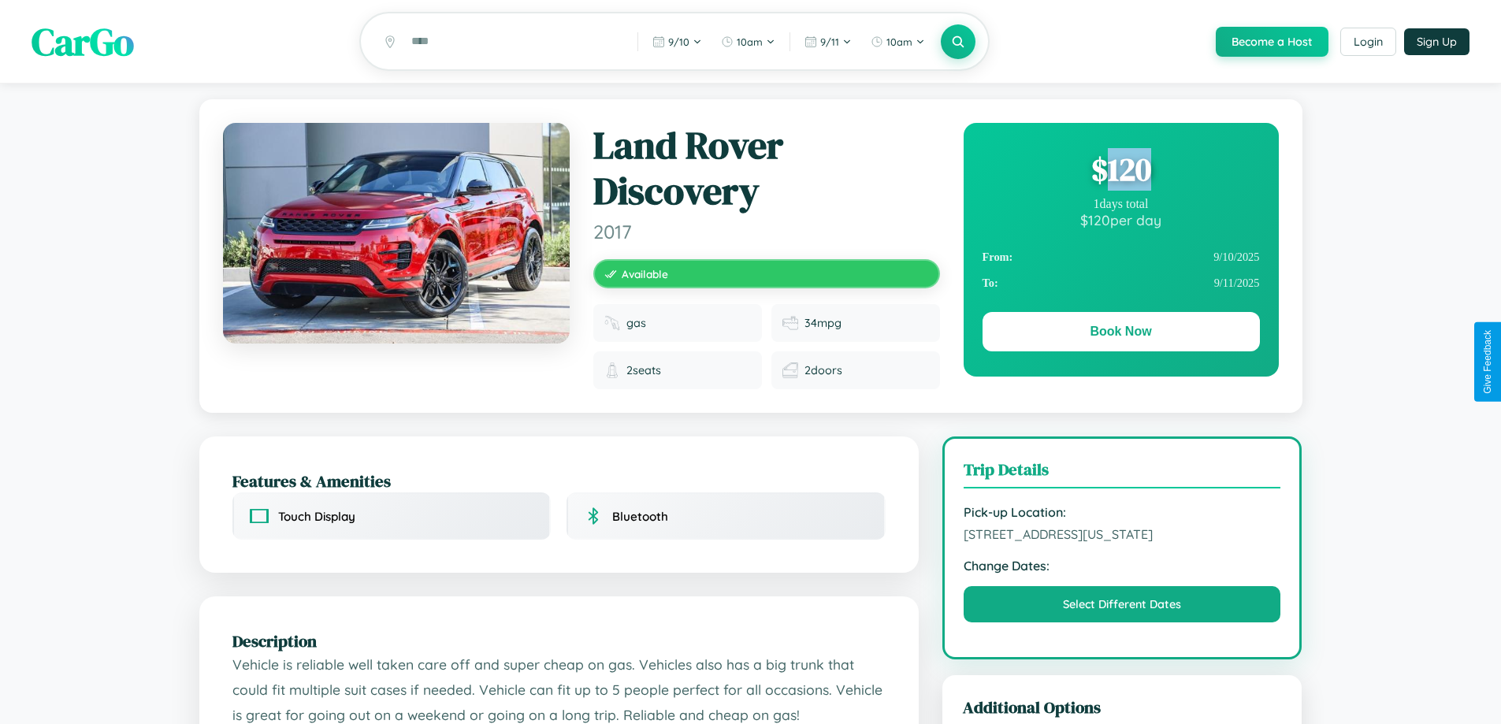
click at [1121, 172] on div "$ 120" at bounding box center [1121, 169] width 277 height 43
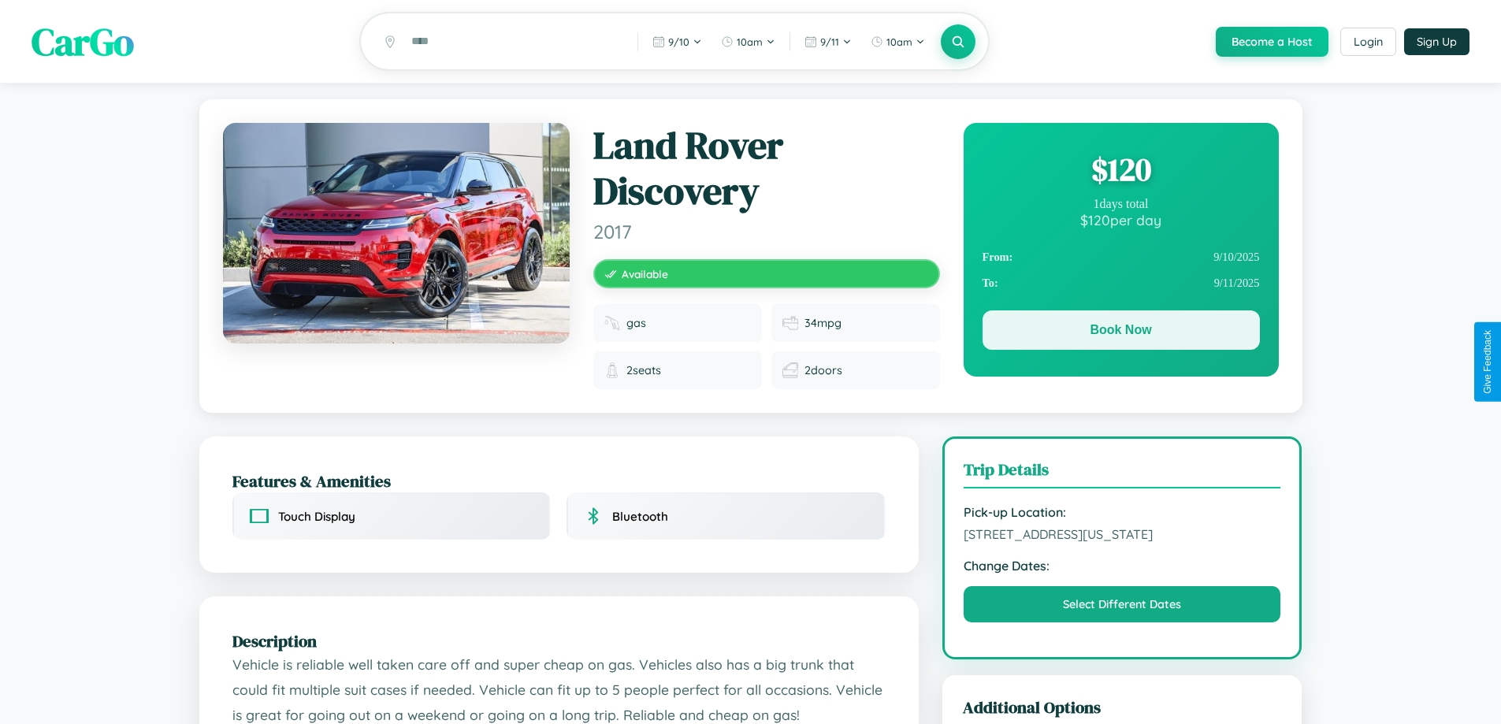
click at [1121, 333] on button "Book Now" at bounding box center [1121, 329] width 277 height 39
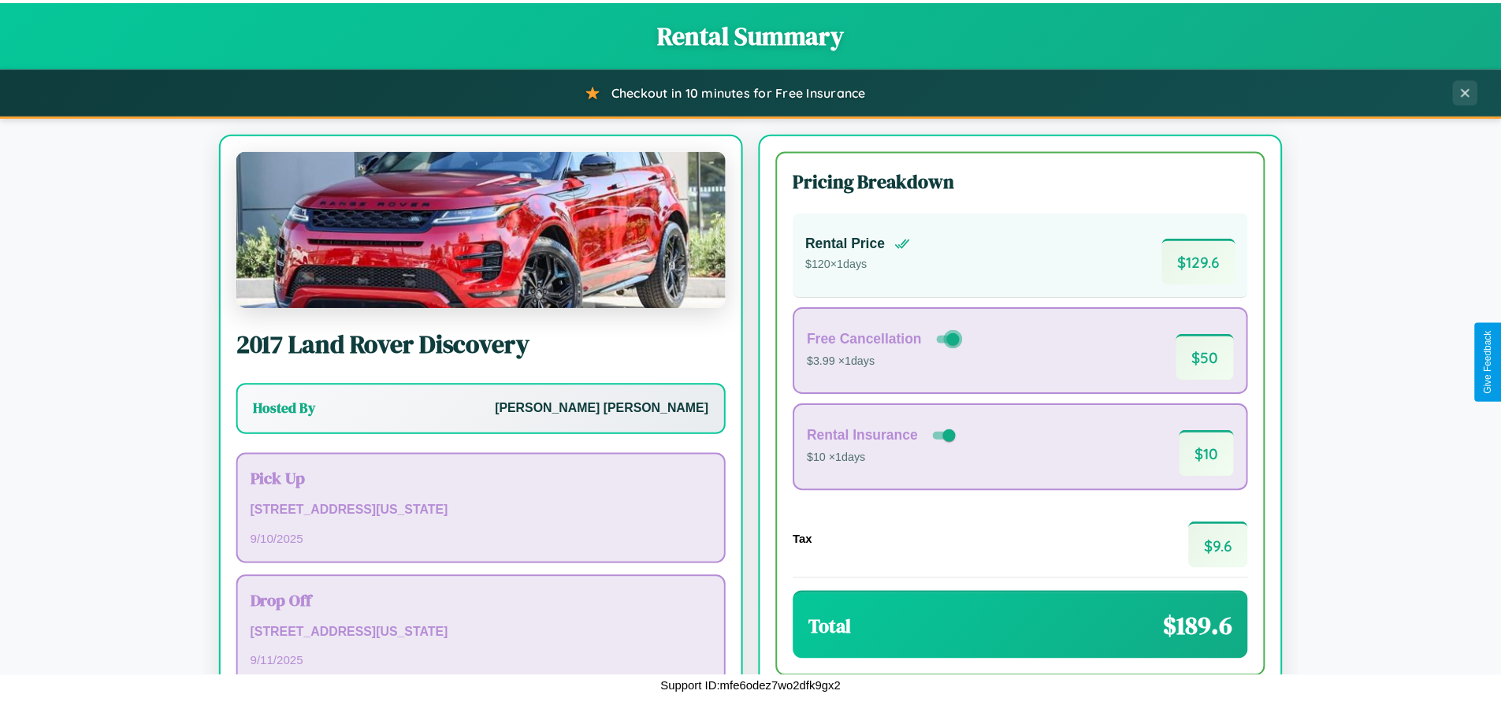
scroll to position [108, 0]
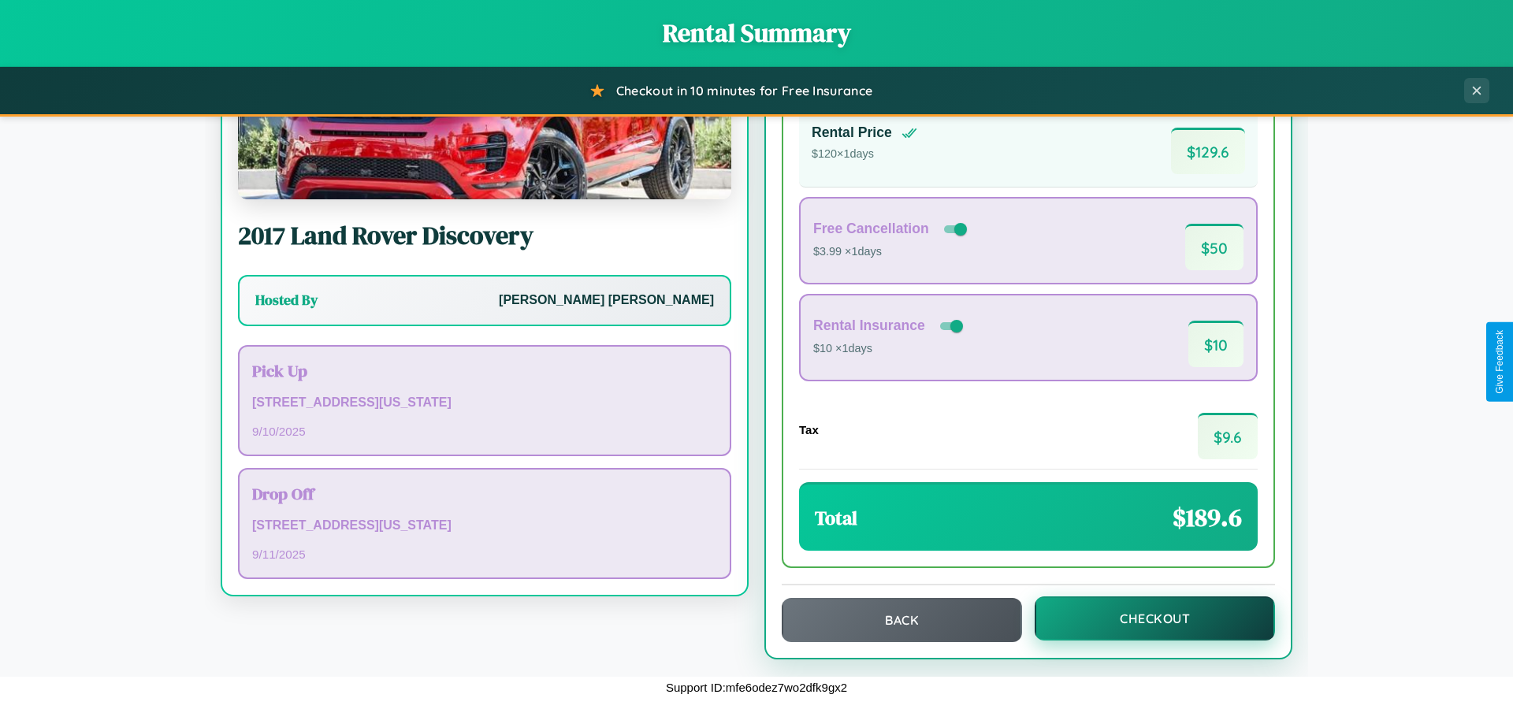
click at [1144, 619] on button "Checkout" at bounding box center [1155, 619] width 240 height 44
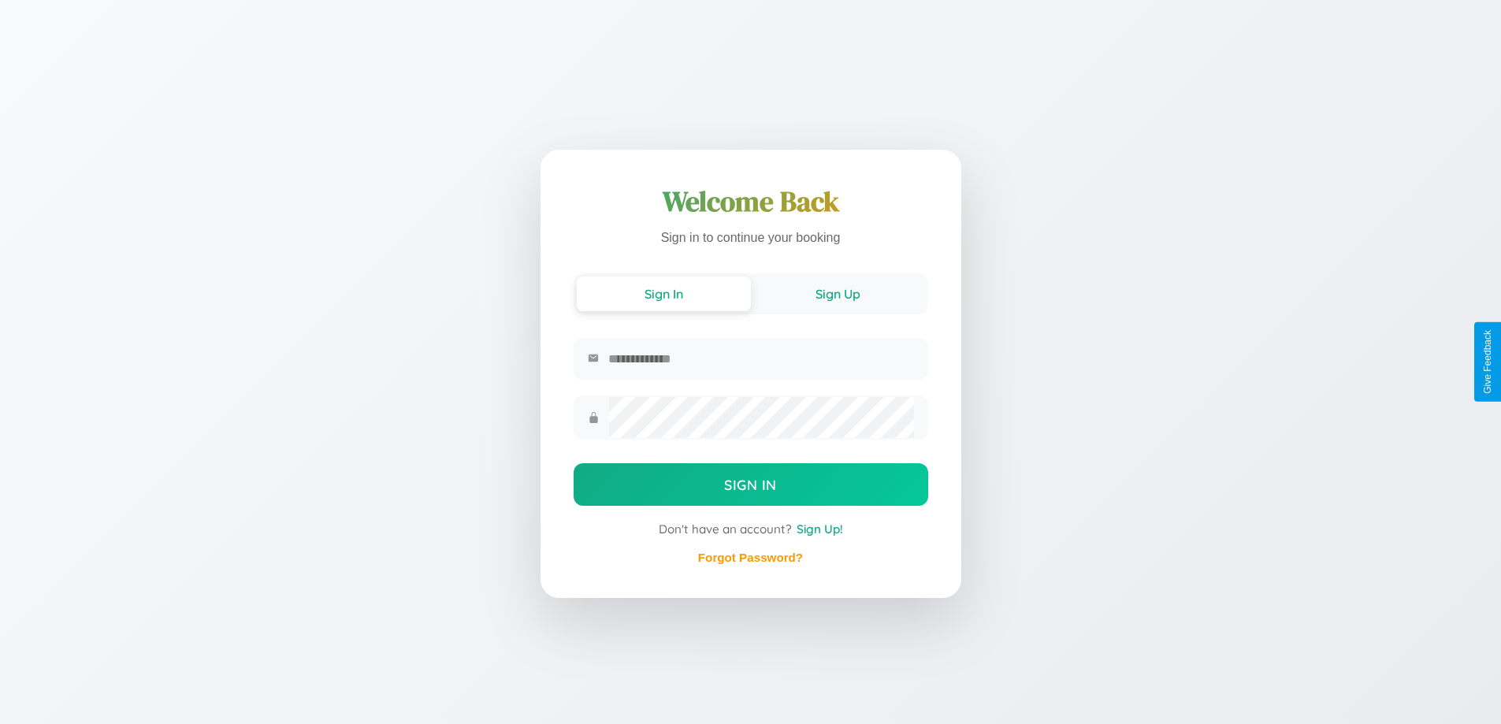
click at [838, 293] on button "Sign Up" at bounding box center [838, 294] width 174 height 35
